Goal: Obtain resource: Download file/media

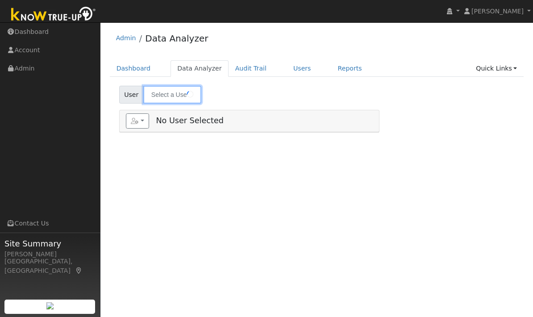
type input "[PERSON_NAME]"
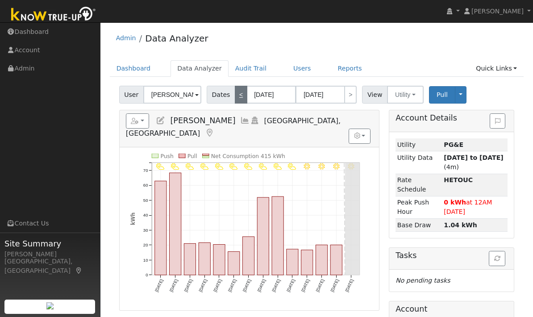
click at [238, 91] on link "<" at bounding box center [241, 95] width 12 height 18
type input "[DATE]"
type input "08/22/2025"
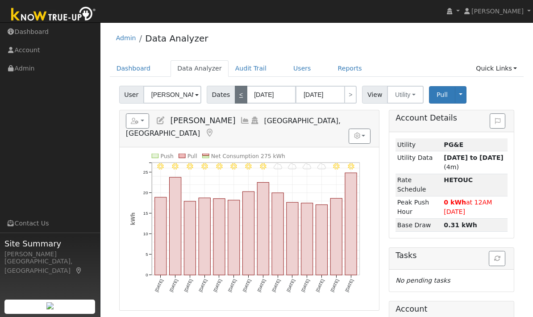
click at [236, 94] on link "<" at bounding box center [241, 95] width 12 height 18
type input "07/26/2025"
type input "08/08/2025"
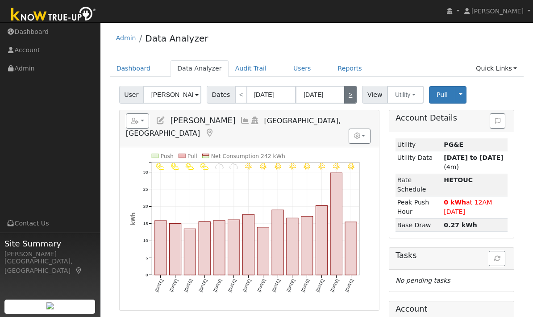
click at [351, 90] on link ">" at bounding box center [350, 95] width 12 height 18
type input "08/09/2025"
type input "08/22/2025"
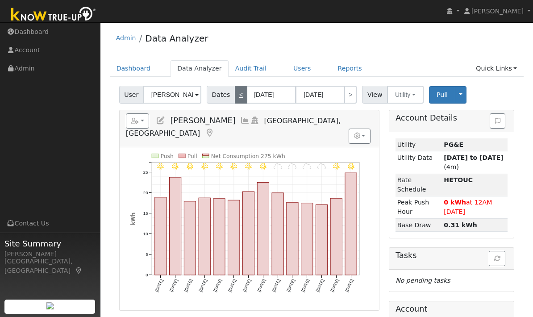
click at [236, 91] on link "<" at bounding box center [241, 95] width 12 height 18
type input "07/26/2025"
type input "08/08/2025"
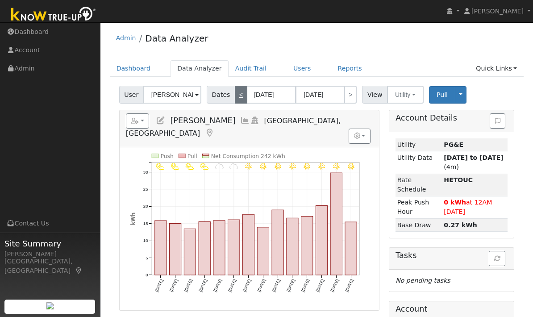
click at [240, 89] on link "<" at bounding box center [241, 95] width 12 height 18
type input "07/12/2025"
type input "07/25/2025"
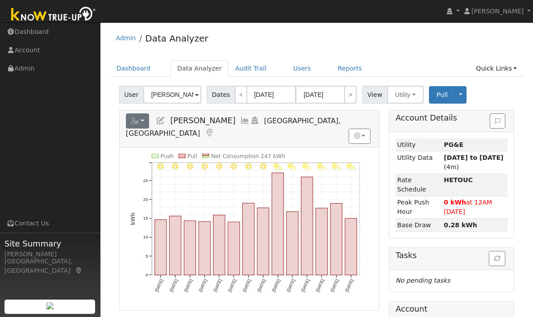
click at [137, 118] on icon "button" at bounding box center [135, 121] width 8 height 6
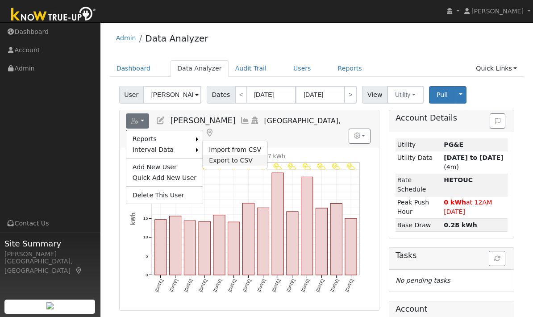
click at [247, 156] on link "Export to CSV" at bounding box center [235, 160] width 65 height 11
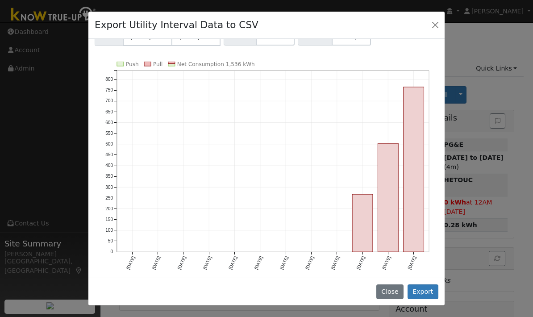
scroll to position [1, 0]
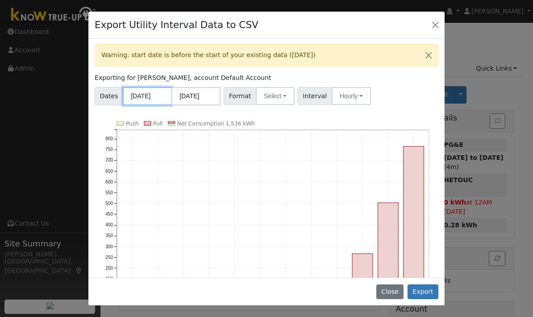
click at [151, 95] on input "09/01/2024" at bounding box center [147, 96] width 49 height 18
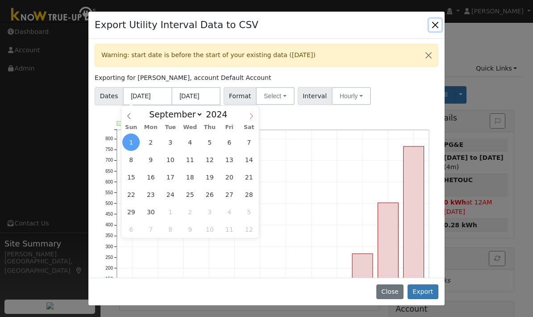
click at [248, 116] on icon at bounding box center [251, 116] width 6 height 6
click at [130, 112] on span at bounding box center [128, 113] width 15 height 15
select select "8"
click at [211, 144] on span "5" at bounding box center [209, 141] width 17 height 17
type input "09/05/2024"
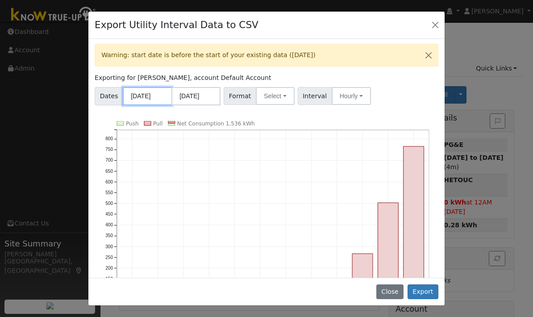
scroll to position [0, 0]
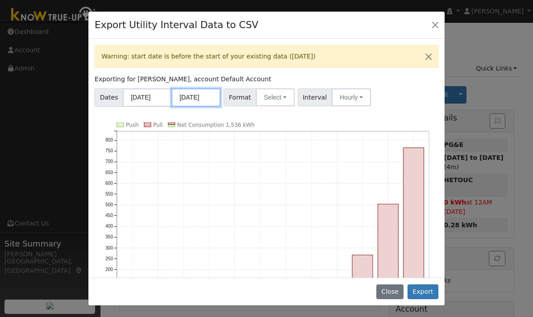
click at [195, 92] on input "08/31/2025" at bounding box center [195, 97] width 49 height 18
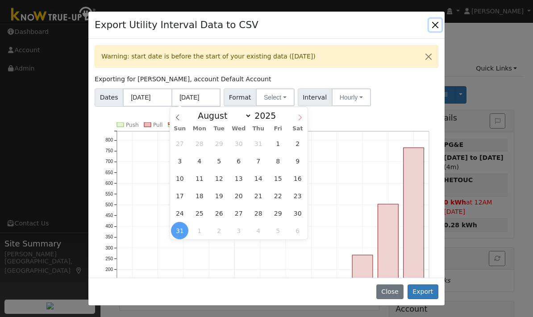
click at [300, 112] on span at bounding box center [299, 114] width 15 height 15
select select "8"
click at [257, 144] on span "4" at bounding box center [257, 143] width 17 height 17
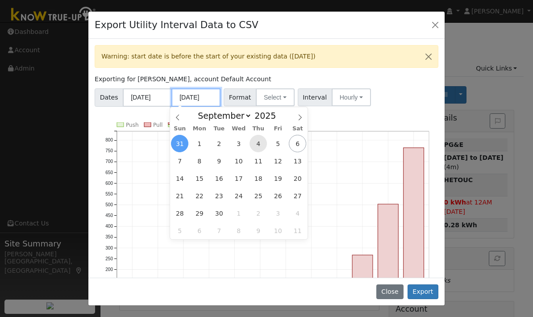
type input "09/04/2025"
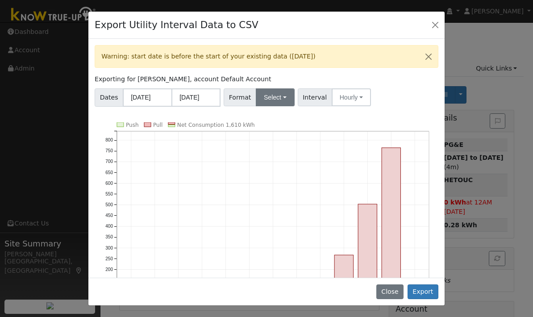
click at [278, 97] on button "Select" at bounding box center [275, 97] width 39 height 18
click at [294, 173] on link "Aurora" at bounding box center [286, 174] width 64 height 12
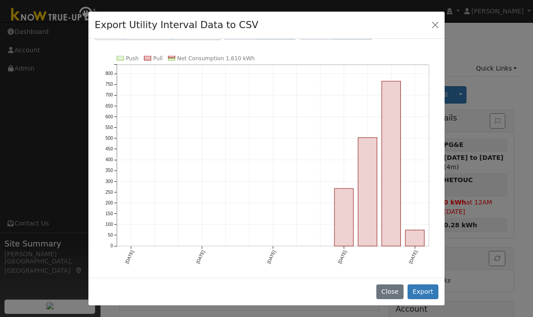
scroll to position [66, 0]
click at [430, 292] on button "Export" at bounding box center [422, 291] width 31 height 15
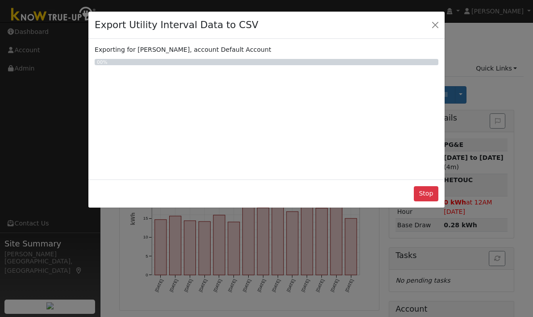
scroll to position [0, 0]
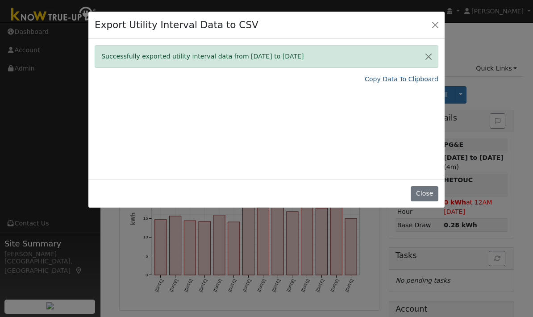
click at [413, 77] on link "Copy Data To Clipboard" at bounding box center [401, 78] width 74 height 9
click at [432, 24] on button "Close" at bounding box center [435, 25] width 12 height 12
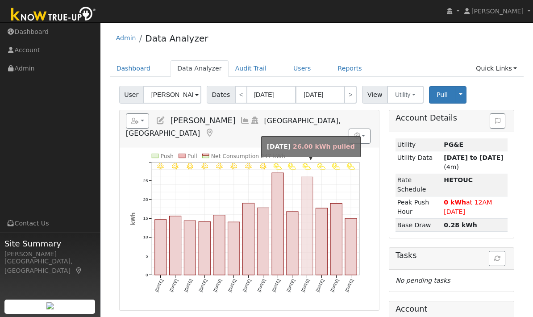
click at [301, 227] on rect "onclick=""" at bounding box center [307, 226] width 12 height 98
type input "07/22/2025"
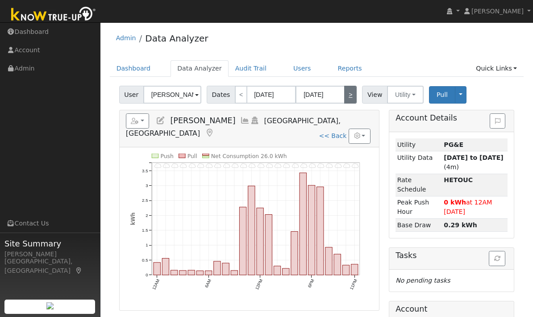
click at [346, 94] on link ">" at bounding box center [350, 95] width 12 height 18
type input "07/23/2025"
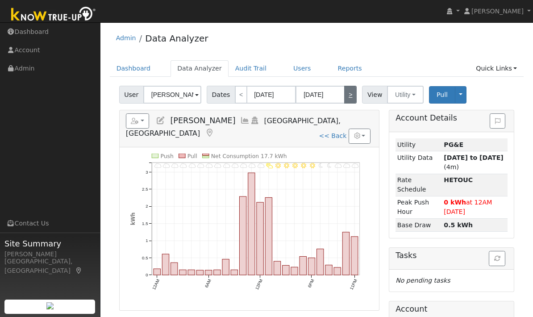
click at [344, 97] on link ">" at bounding box center [350, 95] width 12 height 18
type input "07/24/2025"
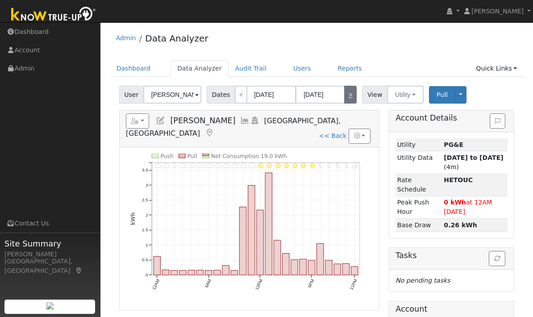
click at [351, 90] on link ">" at bounding box center [350, 95] width 12 height 18
type input "07/25/2025"
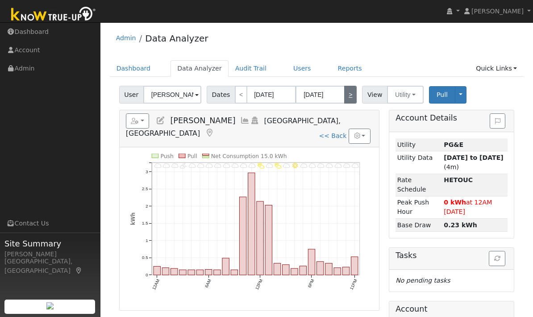
click at [348, 100] on link ">" at bounding box center [350, 95] width 12 height 18
type input "07/26/2025"
click at [349, 95] on link ">" at bounding box center [350, 95] width 12 height 18
type input "07/27/2025"
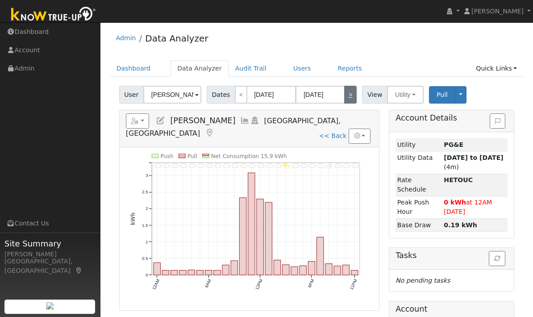
type input "07/27/2025"
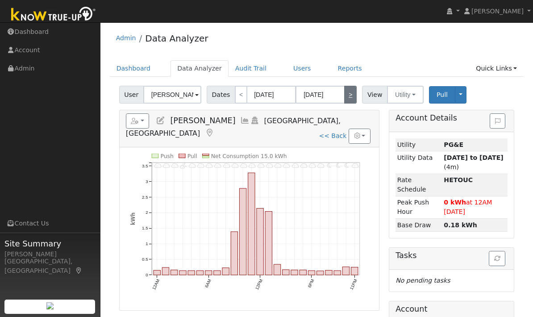
click at [347, 98] on link ">" at bounding box center [350, 95] width 12 height 18
type input "07/28/2025"
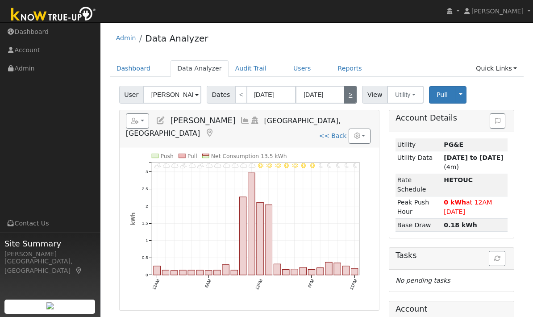
click at [344, 97] on link ">" at bounding box center [350, 95] width 12 height 18
type input "07/29/2025"
click at [353, 96] on link ">" at bounding box center [350, 95] width 12 height 18
type input "07/30/2025"
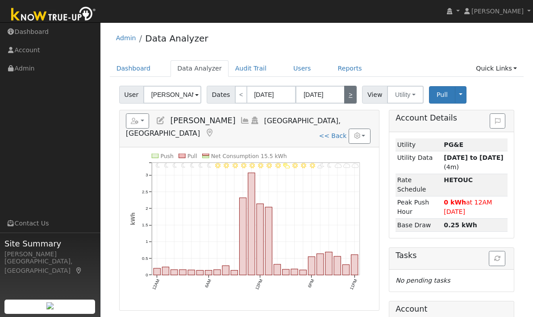
type input "07/30/2025"
click at [347, 96] on link ">" at bounding box center [350, 95] width 12 height 18
type input "07/31/2025"
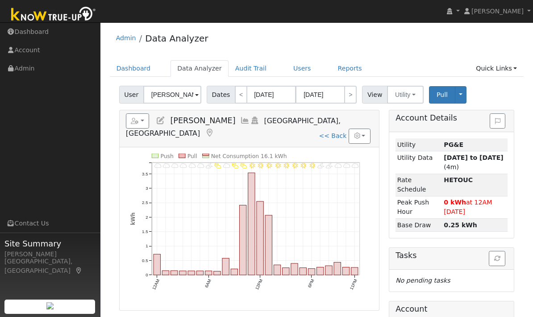
click at [219, 94] on span "Dates" at bounding box center [221, 95] width 29 height 18
click at [321, 88] on input "07/31/2025" at bounding box center [319, 95] width 49 height 18
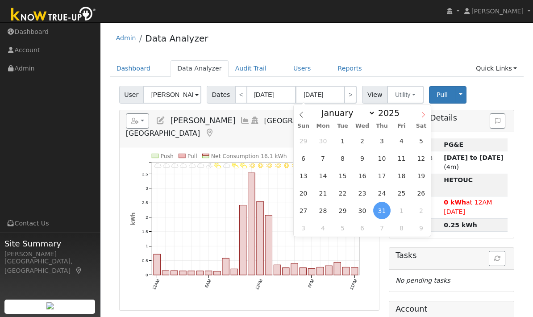
click at [423, 111] on span at bounding box center [422, 111] width 15 height 15
click at [425, 113] on icon at bounding box center [423, 115] width 6 height 6
select select "8"
click at [361, 193] on span "24" at bounding box center [361, 192] width 17 height 17
type input "09/24/2025"
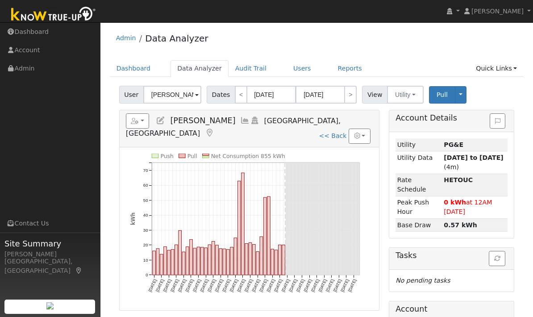
click at [243, 204] on rect "onclick=""" at bounding box center [242, 224] width 3 height 102
type input "08/24/2025"
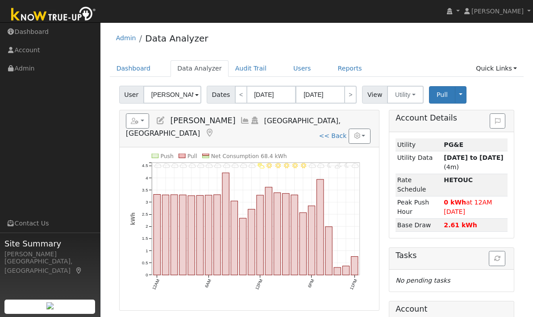
click at [329, 203] on icon "11PM - MostlyCloudy 10PM - MostlyClear 9PM - PartlyCloudy 8PM - MostlyClear 7PM…" at bounding box center [249, 229] width 238 height 152
click at [347, 94] on link ">" at bounding box center [350, 95] width 12 height 18
type input "08/25/2025"
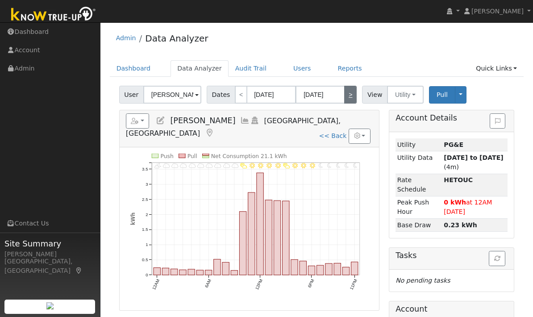
click at [349, 95] on link ">" at bounding box center [350, 95] width 12 height 18
type input "08/26/2025"
click at [349, 94] on link ">" at bounding box center [350, 95] width 12 height 18
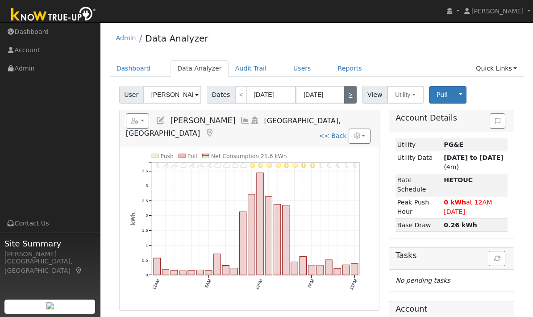
type input "08/27/2025"
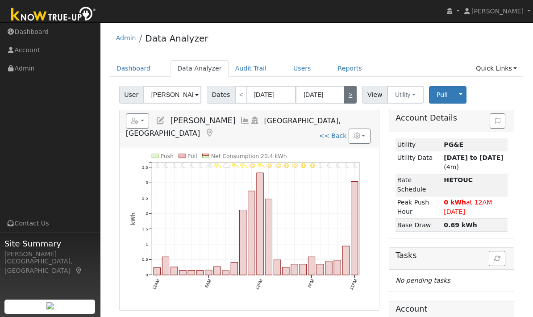
click at [353, 92] on link ">" at bounding box center [350, 95] width 12 height 18
type input "08/28/2025"
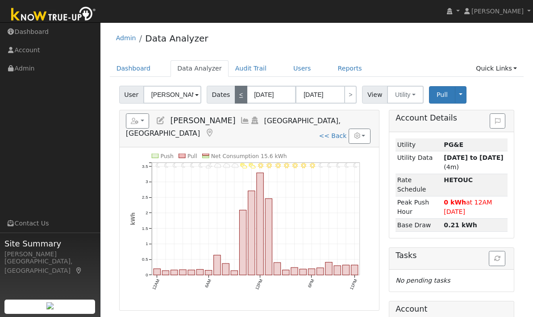
click at [240, 96] on link "<" at bounding box center [241, 95] width 12 height 18
type input "08/27/2025"
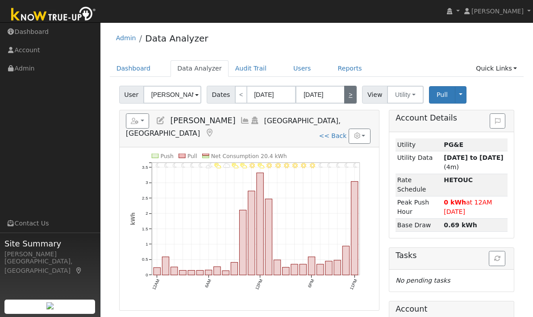
click at [344, 99] on link ">" at bounding box center [350, 95] width 12 height 18
type input "08/28/2025"
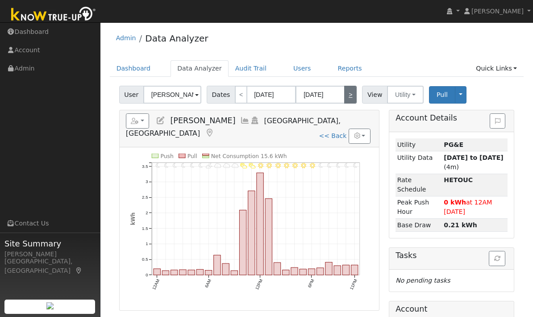
click at [352, 98] on link ">" at bounding box center [350, 95] width 12 height 18
type input "08/29/2025"
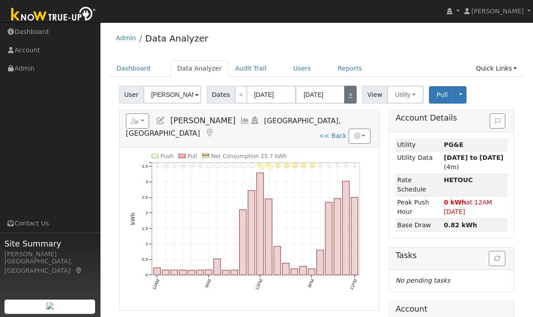
scroll to position [0, 0]
click at [346, 96] on link ">" at bounding box center [350, 94] width 12 height 18
type input "08/30/2025"
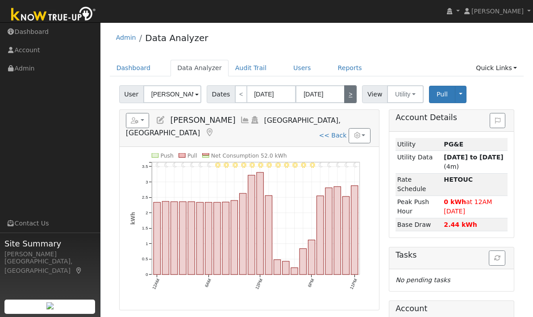
click at [352, 99] on link ">" at bounding box center [350, 94] width 12 height 18
type input "08/31/2025"
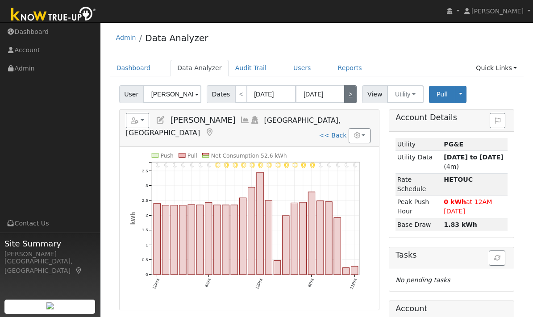
click at [349, 91] on link ">" at bounding box center [350, 94] width 12 height 18
type input "09/01/2025"
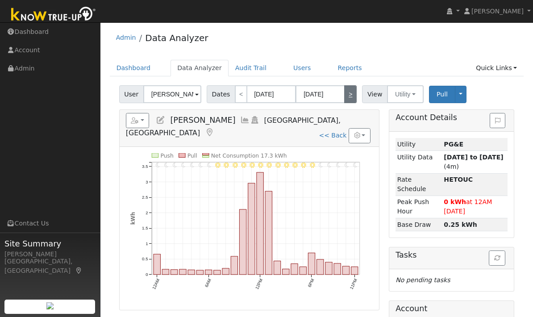
click at [210, 269] on rect "onclick=""" at bounding box center [208, 271] width 7 height 4
click at [217, 270] on rect "onclick=""" at bounding box center [217, 272] width 7 height 4
click at [210, 269] on rect "onclick=""" at bounding box center [208, 271] width 7 height 4
click at [206, 269] on rect "onclick=""" at bounding box center [208, 271] width 7 height 4
click at [209, 269] on rect "onclick=""" at bounding box center [208, 271] width 7 height 4
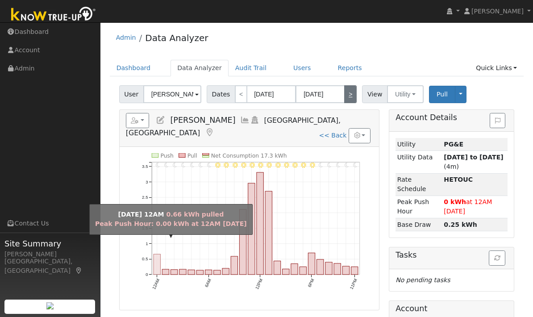
click at [160, 254] on rect "onclick=""" at bounding box center [156, 264] width 7 height 21
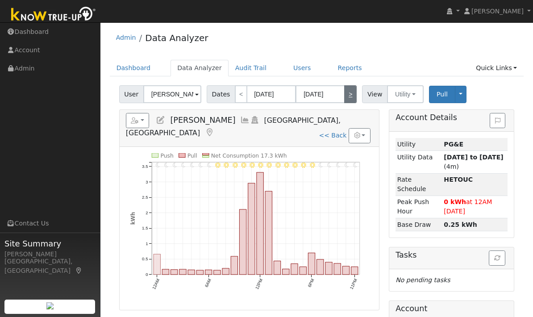
click at [156, 254] on rect "onclick=""" at bounding box center [156, 264] width 7 height 21
click at [159, 254] on rect "onclick=""" at bounding box center [156, 264] width 7 height 21
click at [157, 254] on rect "onclick=""" at bounding box center [156, 264] width 7 height 21
click at [258, 175] on rect "onclick=""" at bounding box center [260, 223] width 7 height 102
click at [248, 183] on rect "onclick=""" at bounding box center [251, 228] width 7 height 91
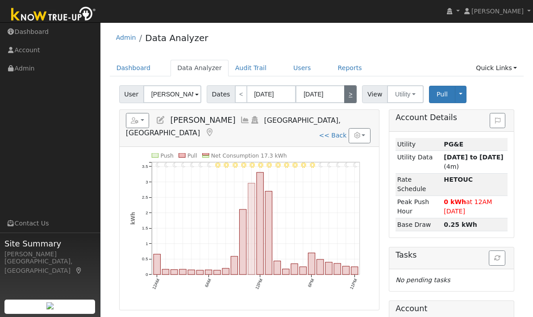
click at [248, 185] on rect "onclick=""" at bounding box center [251, 228] width 7 height 91
click at [261, 172] on rect "onclick=""" at bounding box center [260, 223] width 7 height 102
click at [262, 172] on rect "onclick=""" at bounding box center [260, 223] width 7 height 102
click at [261, 172] on rect "onclick=""" at bounding box center [260, 223] width 7 height 102
click at [259, 175] on rect "onclick=""" at bounding box center [260, 223] width 7 height 102
